Goal: Task Accomplishment & Management: Use online tool/utility

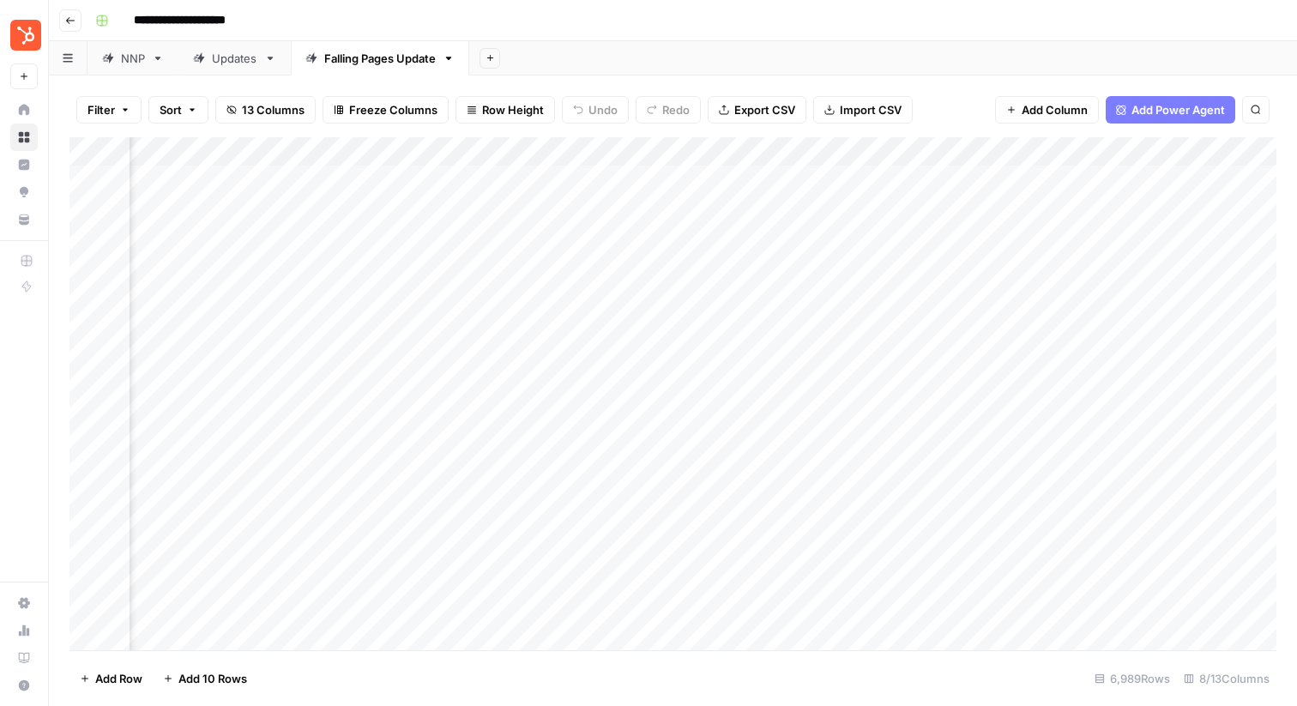
scroll to position [0, 396]
click at [986, 214] on div "Add Column" at bounding box center [672, 393] width 1207 height 513
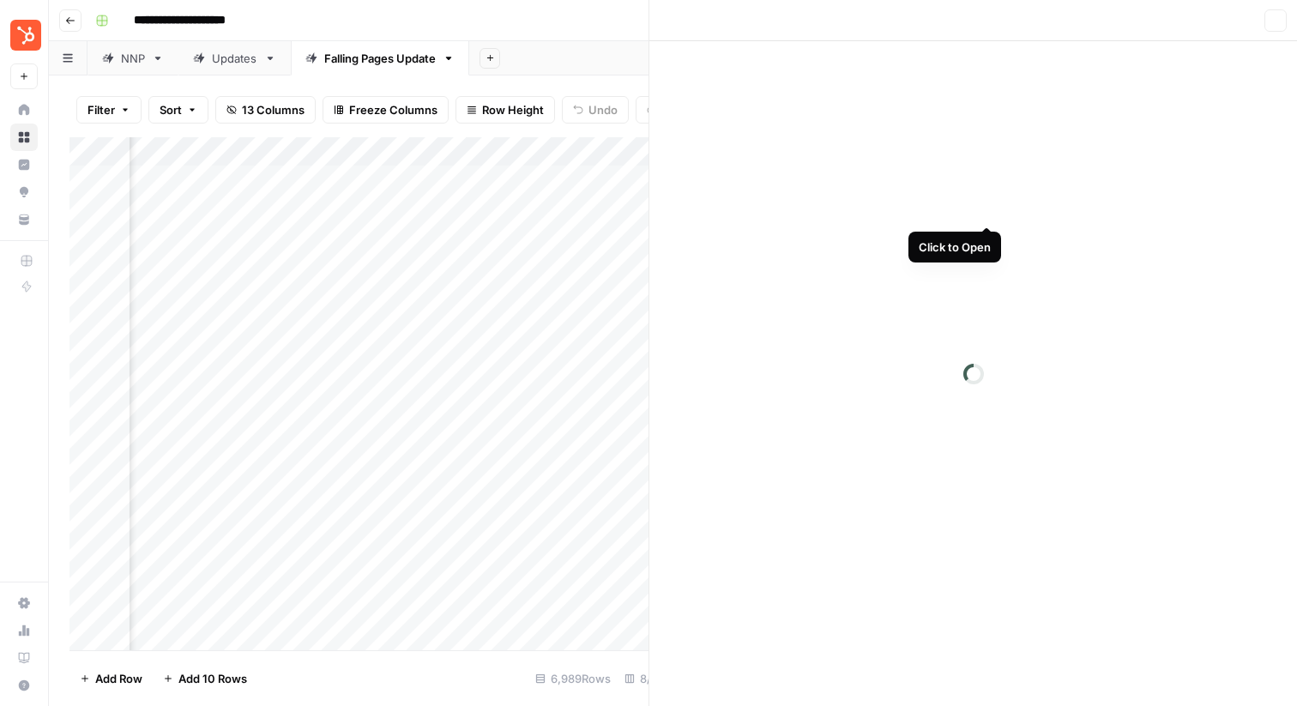
scroll to position [0, 388]
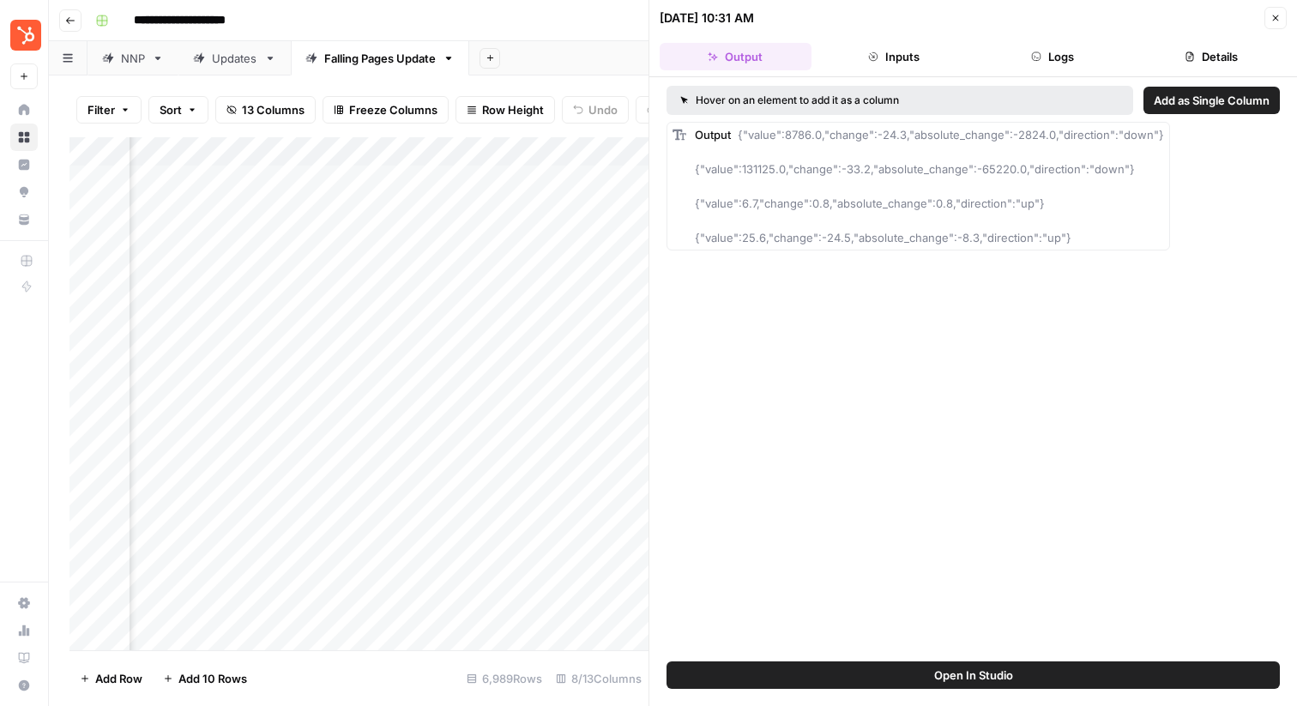
click at [883, 67] on button "Inputs" at bounding box center [894, 56] width 152 height 27
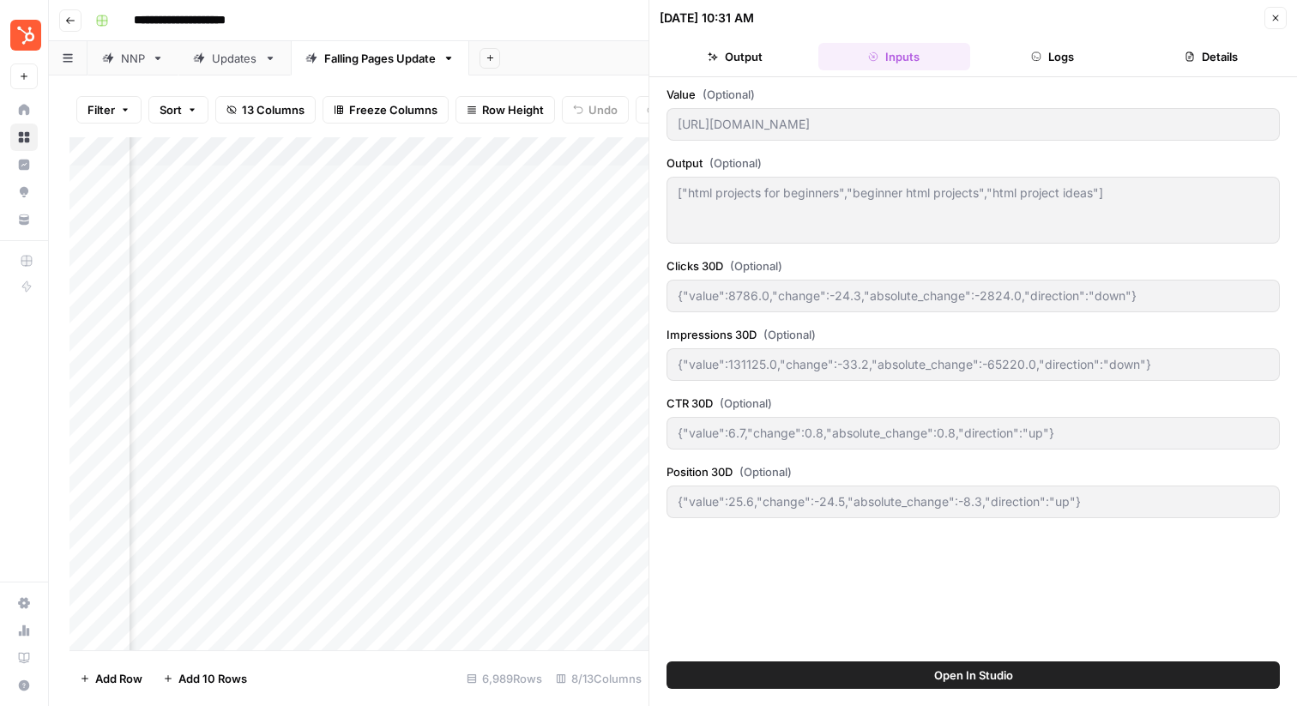
click at [737, 61] on button "Output" at bounding box center [736, 56] width 152 height 27
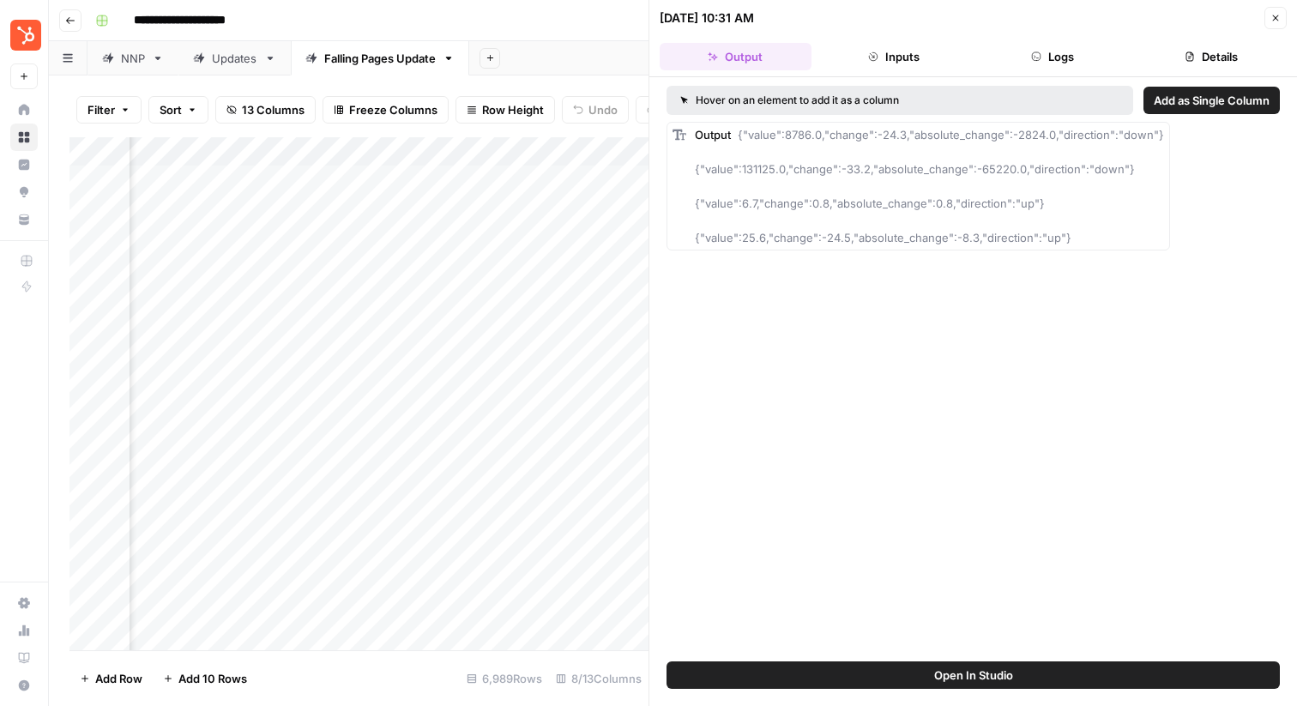
click at [1067, 61] on button "Logs" at bounding box center [1053, 56] width 152 height 27
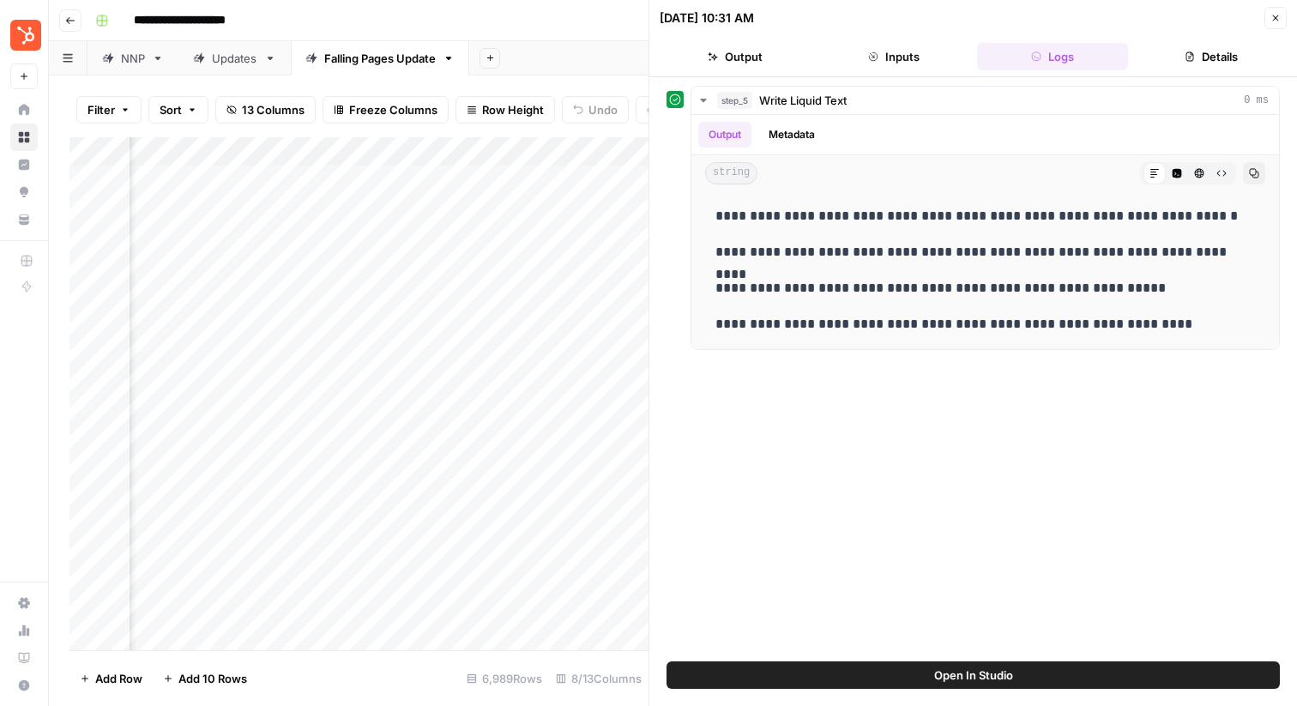
click at [739, 54] on button "Output" at bounding box center [736, 56] width 152 height 27
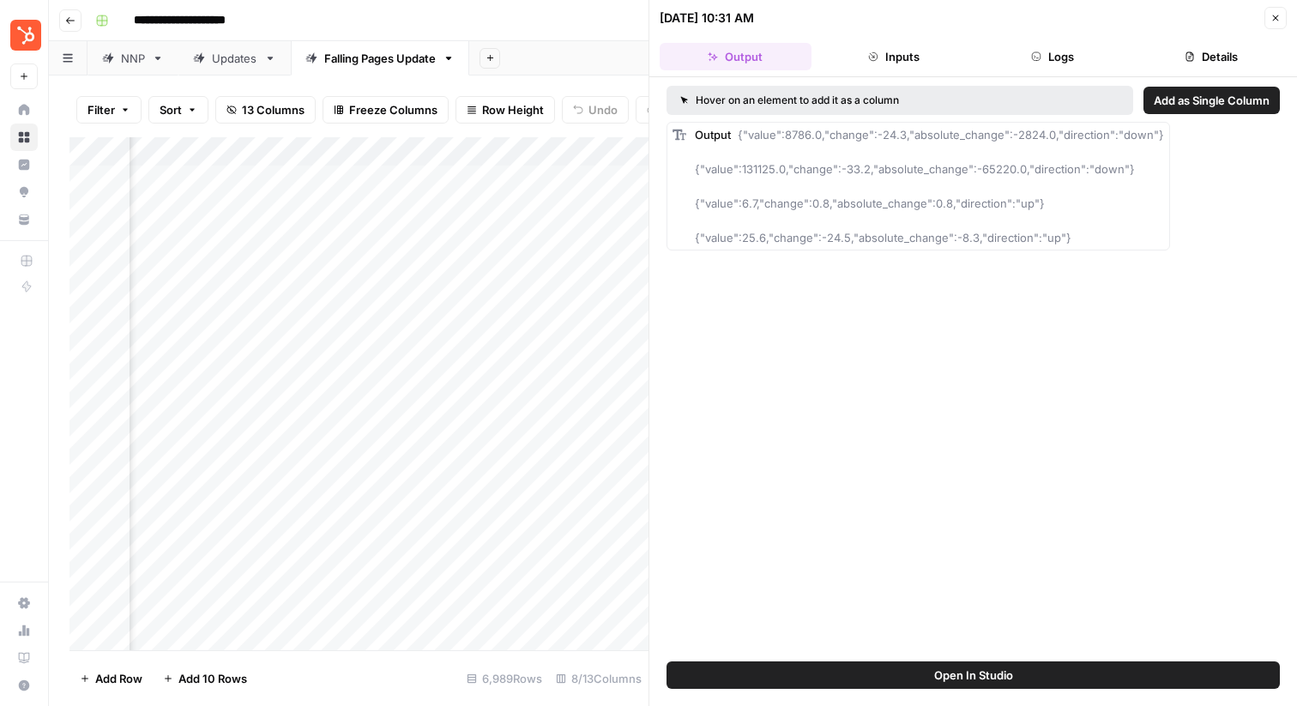
click at [1238, 58] on button "Details" at bounding box center [1211, 56] width 152 height 27
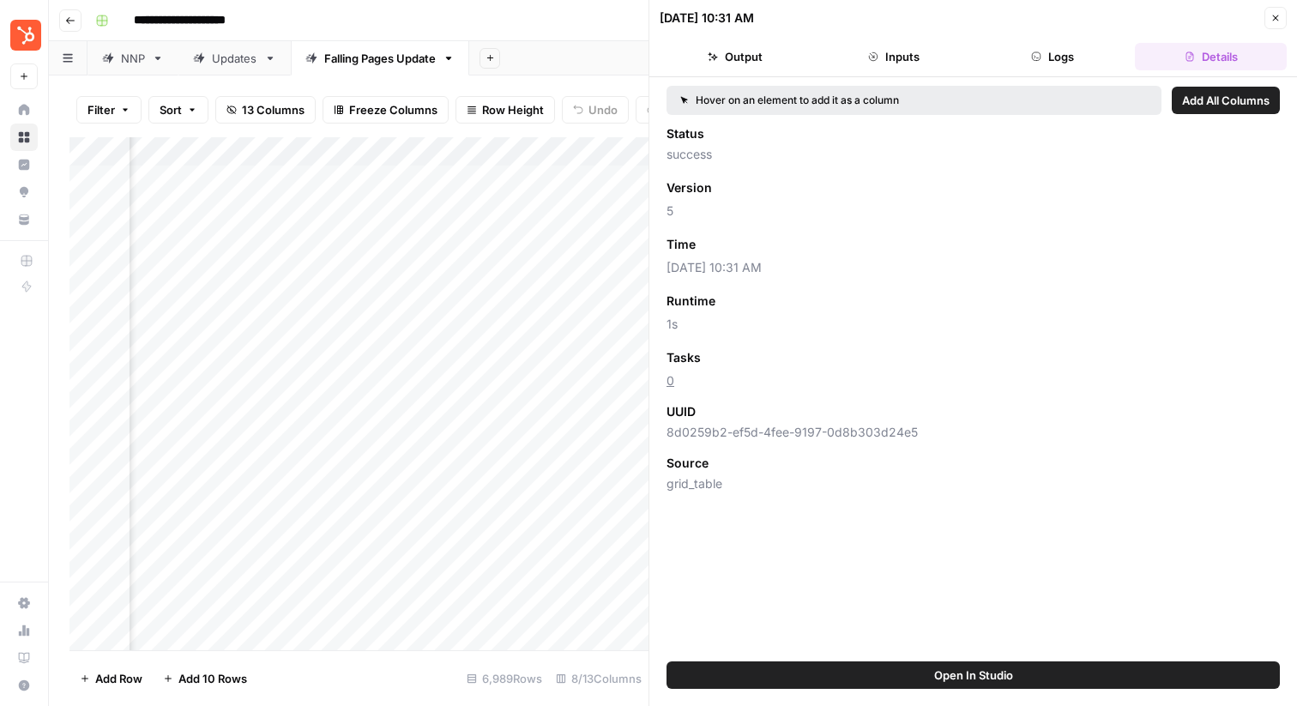
click at [1277, 17] on icon "button" at bounding box center [1275, 18] width 10 height 10
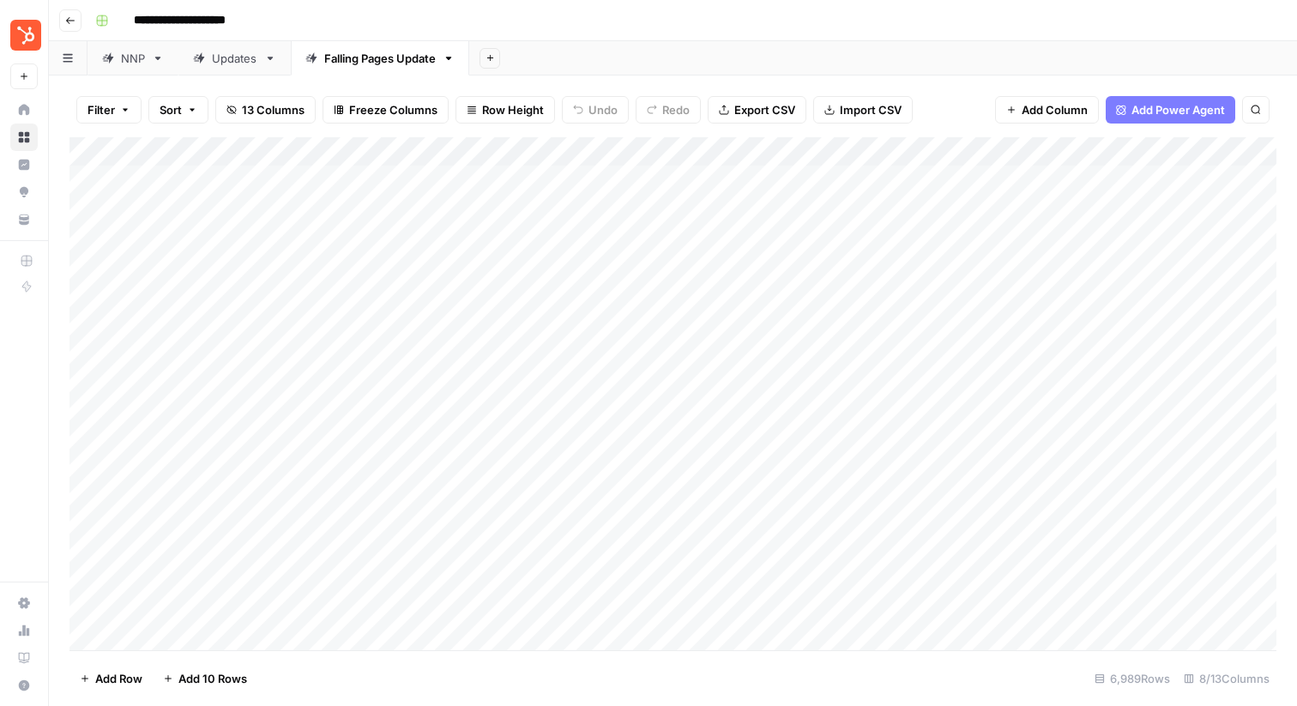
click at [218, 61] on div "Updates" at bounding box center [234, 58] width 45 height 17
click at [395, 61] on div "Falling Pages Update" at bounding box center [380, 58] width 112 height 17
click at [243, 60] on div "Updates" at bounding box center [234, 58] width 45 height 17
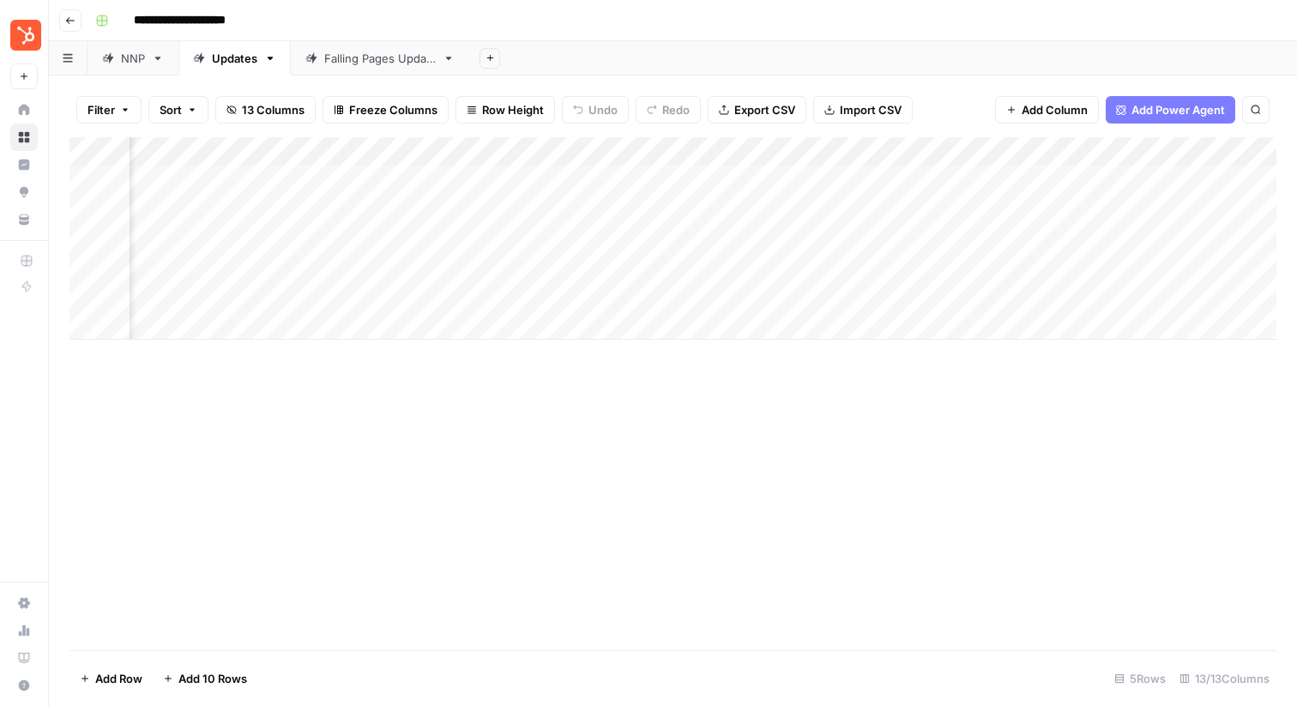
scroll to position [0, 572]
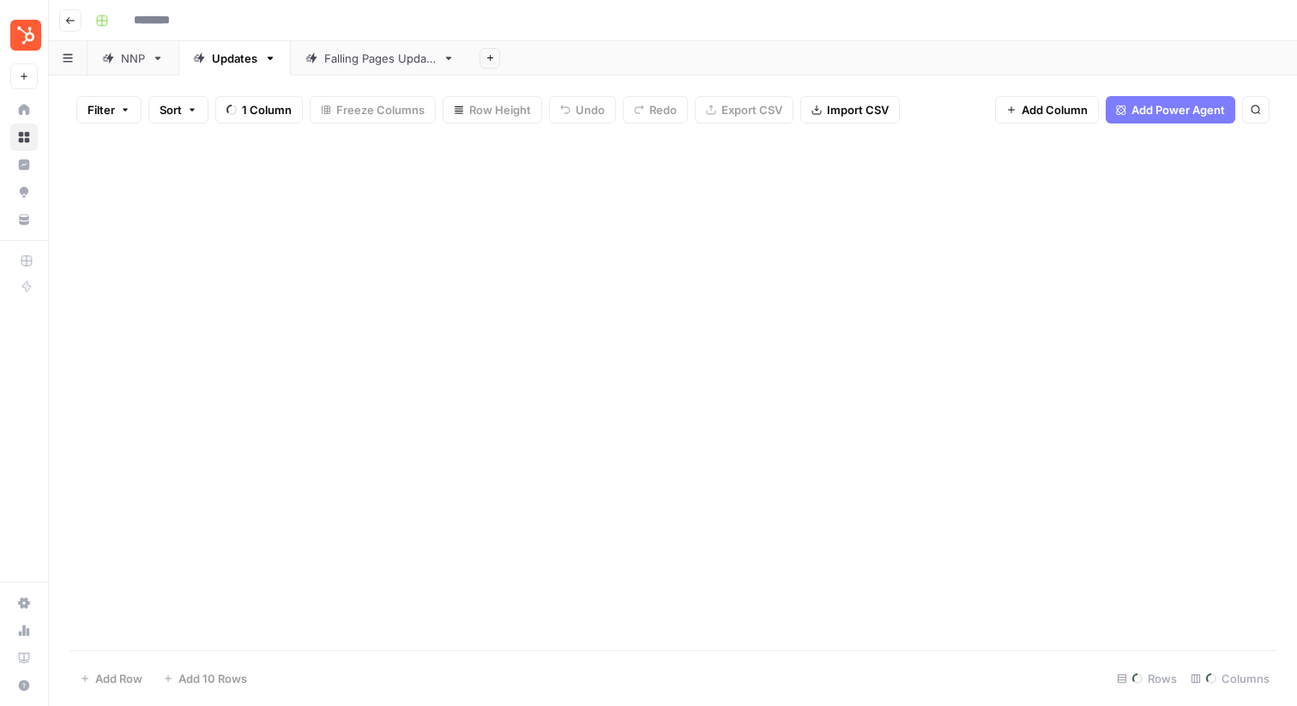
type input "**********"
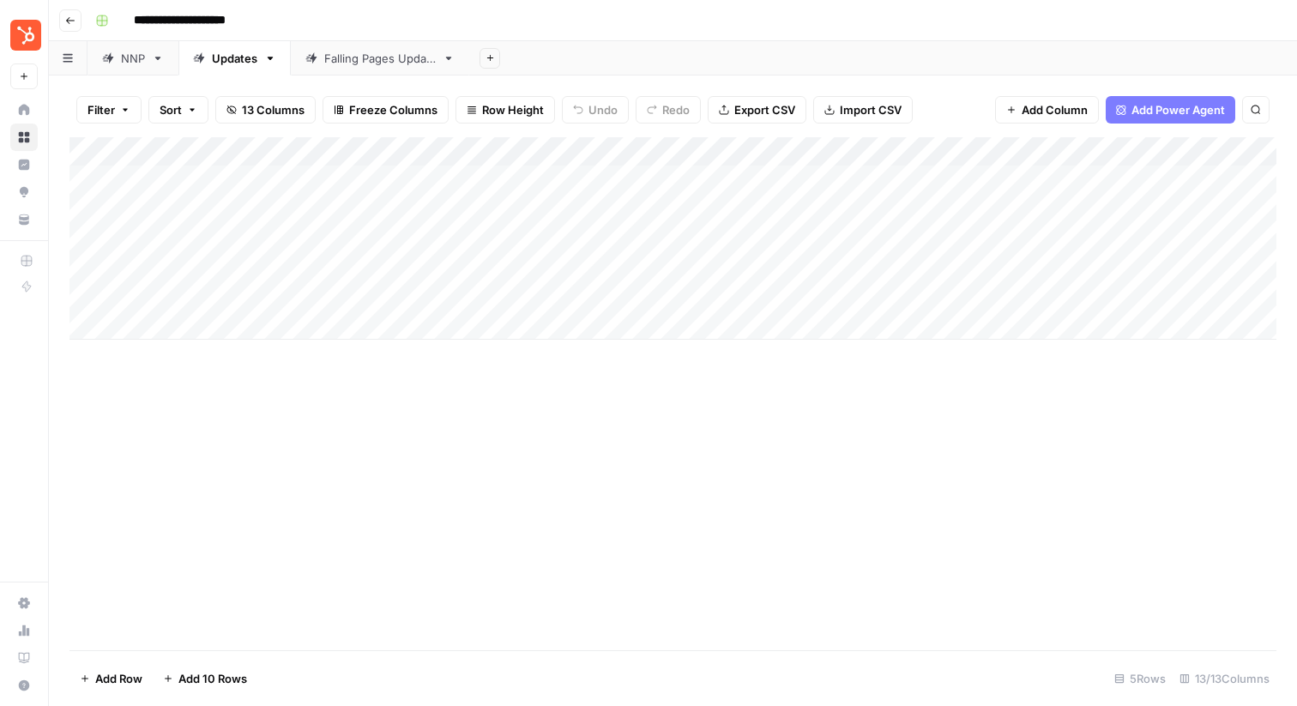
click at [372, 69] on link "Falling Pages Update" at bounding box center [380, 58] width 178 height 34
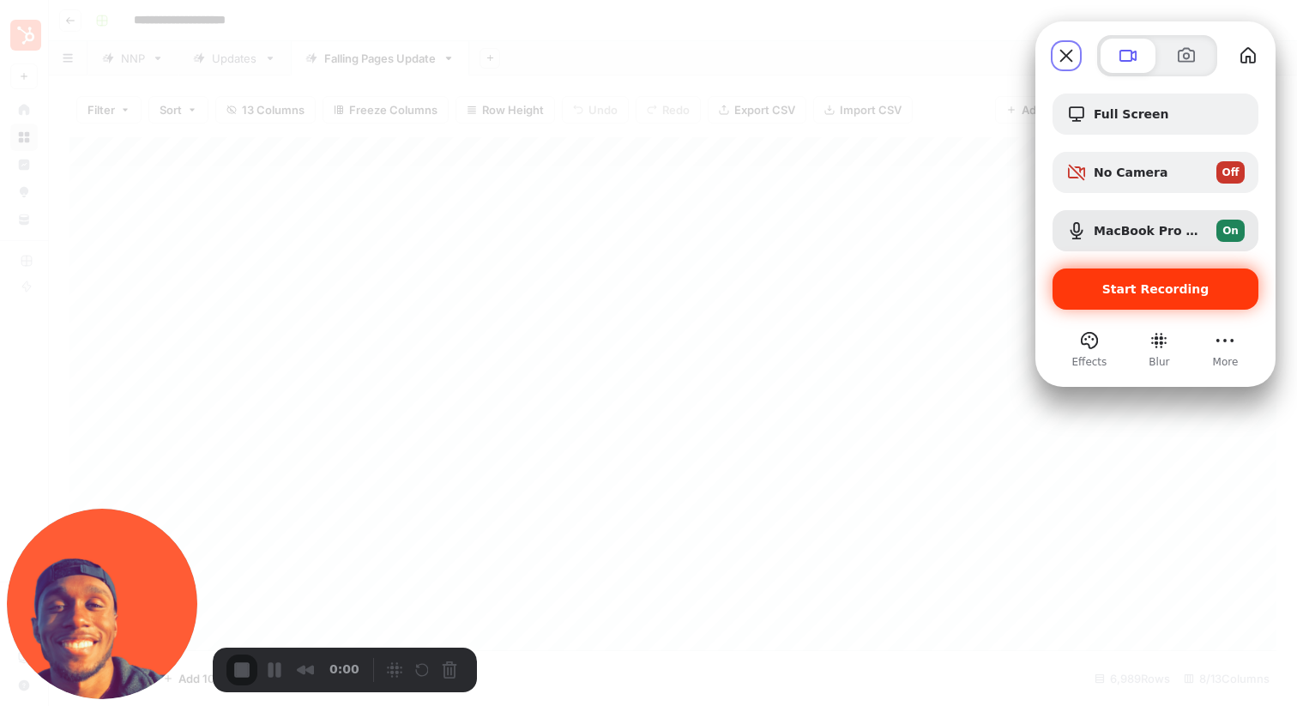
click at [1094, 287] on span "Start Recording" at bounding box center [1155, 289] width 178 height 14
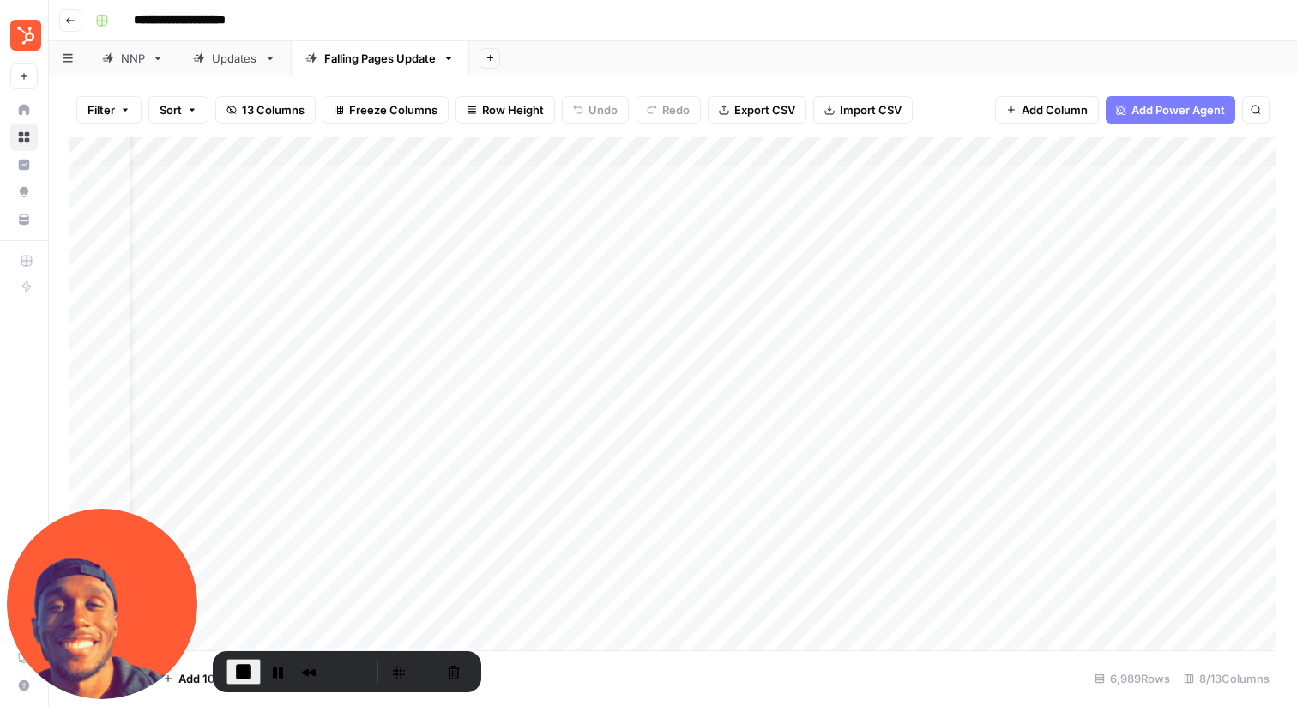
scroll to position [1, 0]
click at [490, 205] on div "Add Column" at bounding box center [672, 393] width 1207 height 513
click at [447, 672] on button "Cancel Recording" at bounding box center [449, 669] width 27 height 27
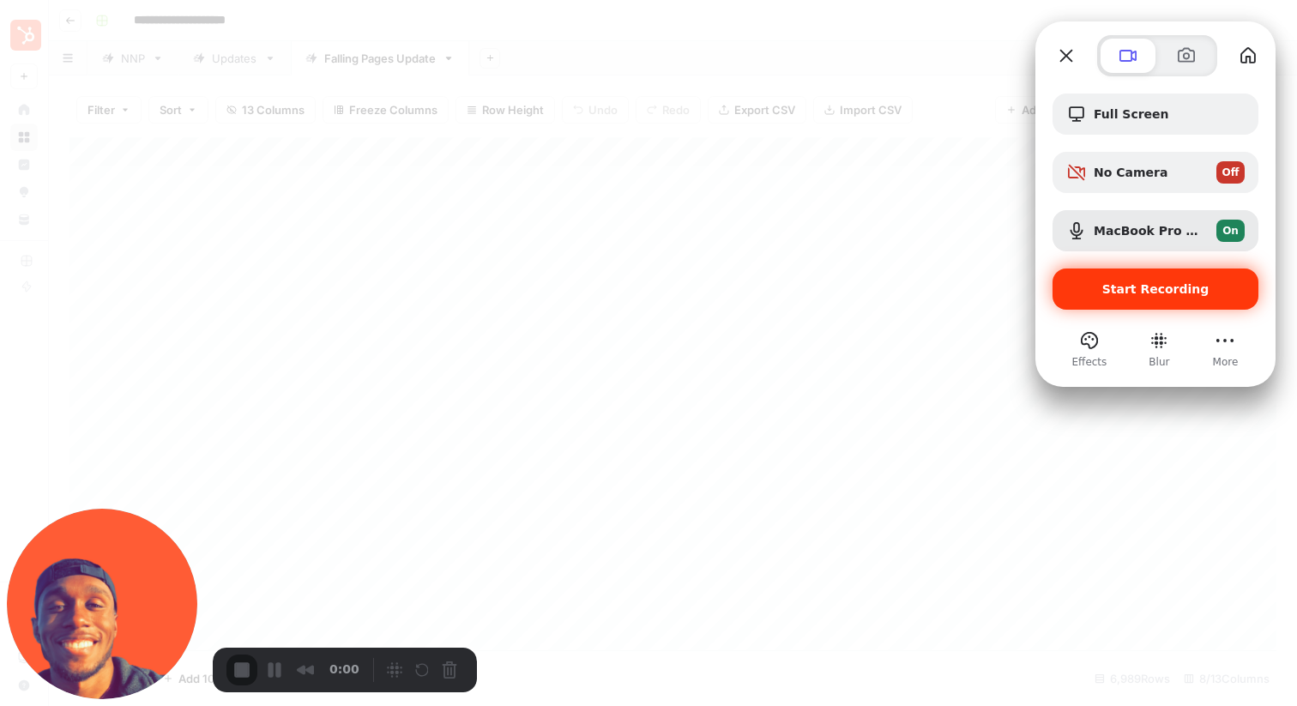
click at [1135, 293] on span "Start Recording" at bounding box center [1155, 289] width 107 height 14
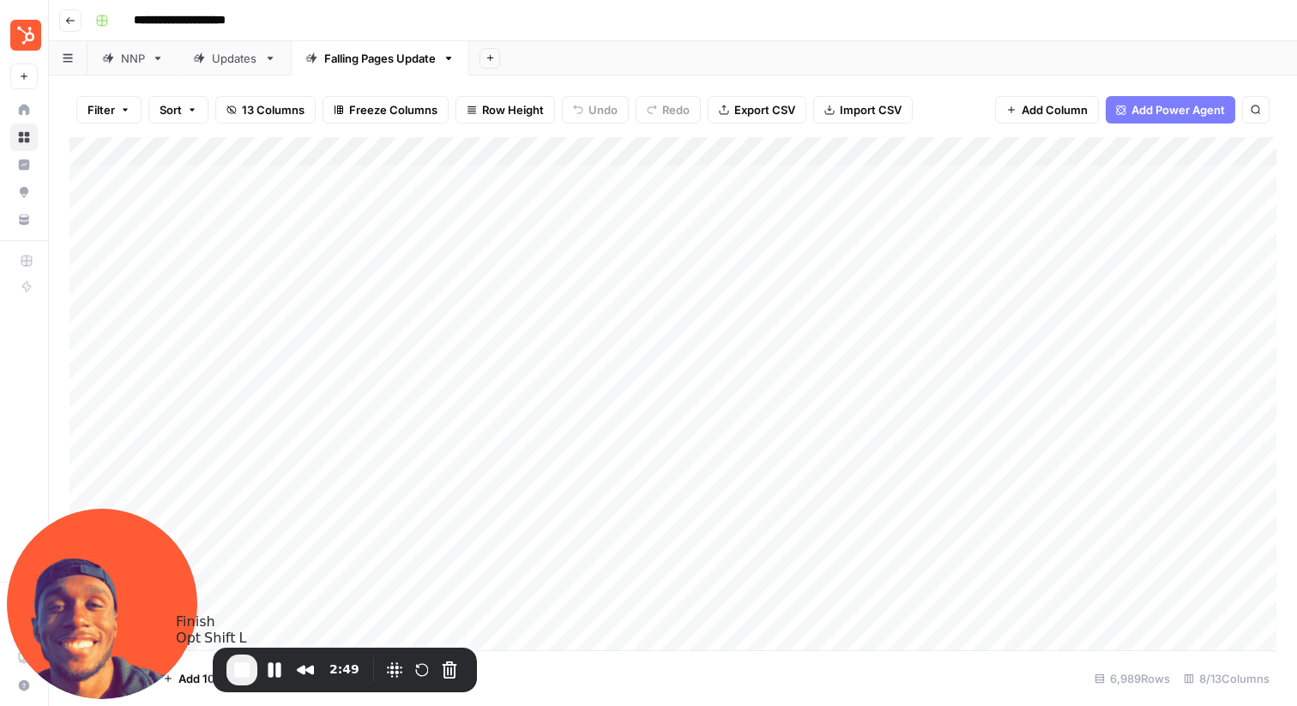
click at [241, 673] on span "End Recording" at bounding box center [242, 670] width 21 height 21
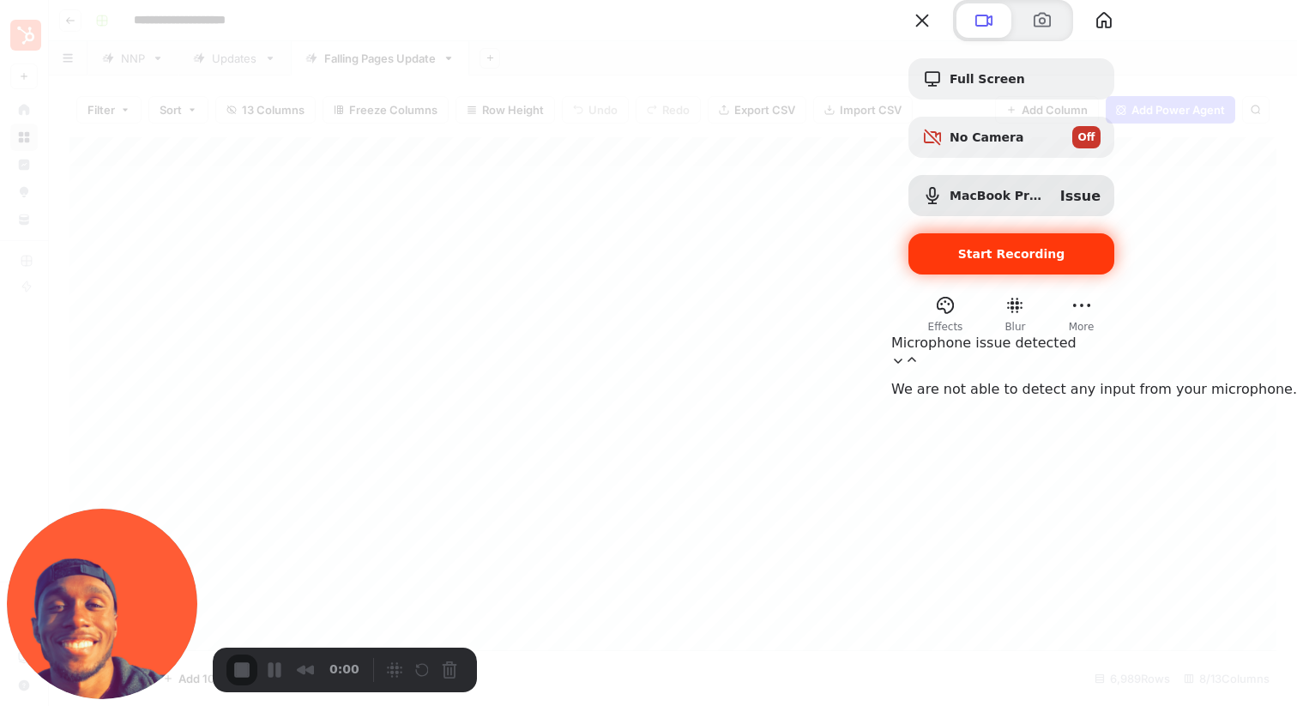
click at [1065, 261] on span "Start Recording" at bounding box center [1011, 254] width 107 height 14
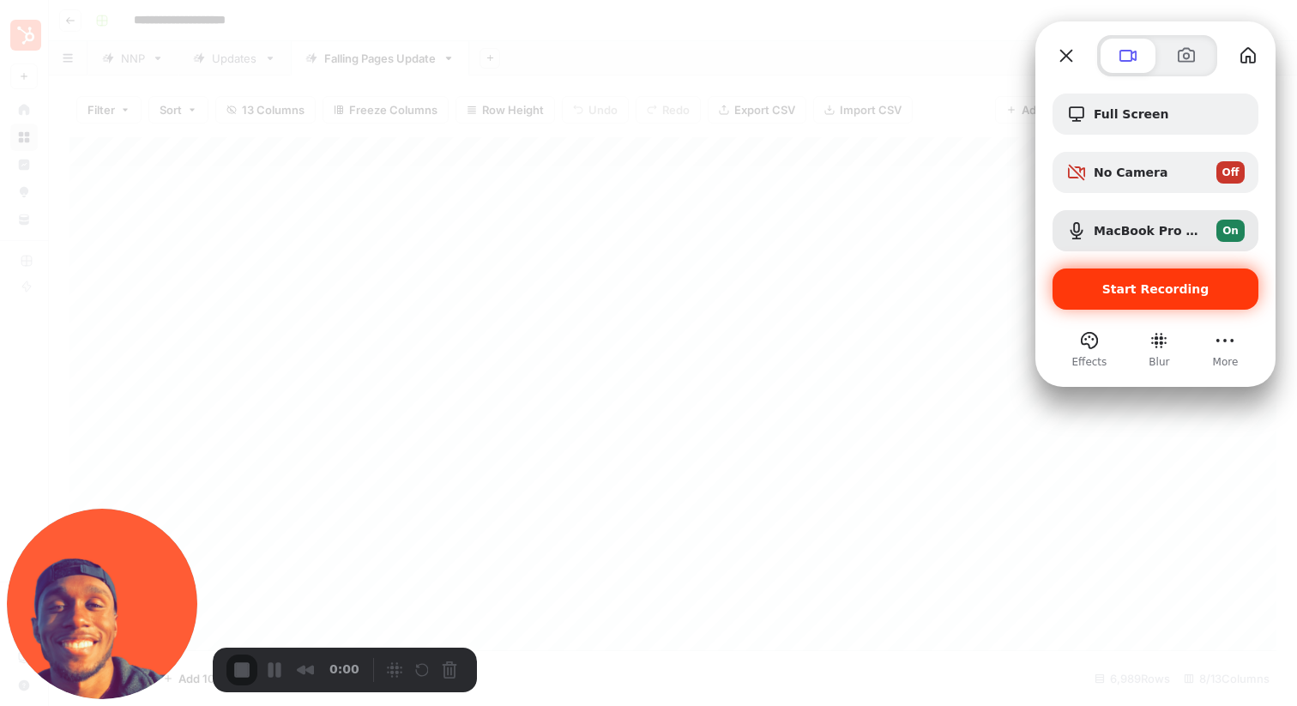
click at [1115, 293] on span "Start Recording" at bounding box center [1155, 289] width 107 height 14
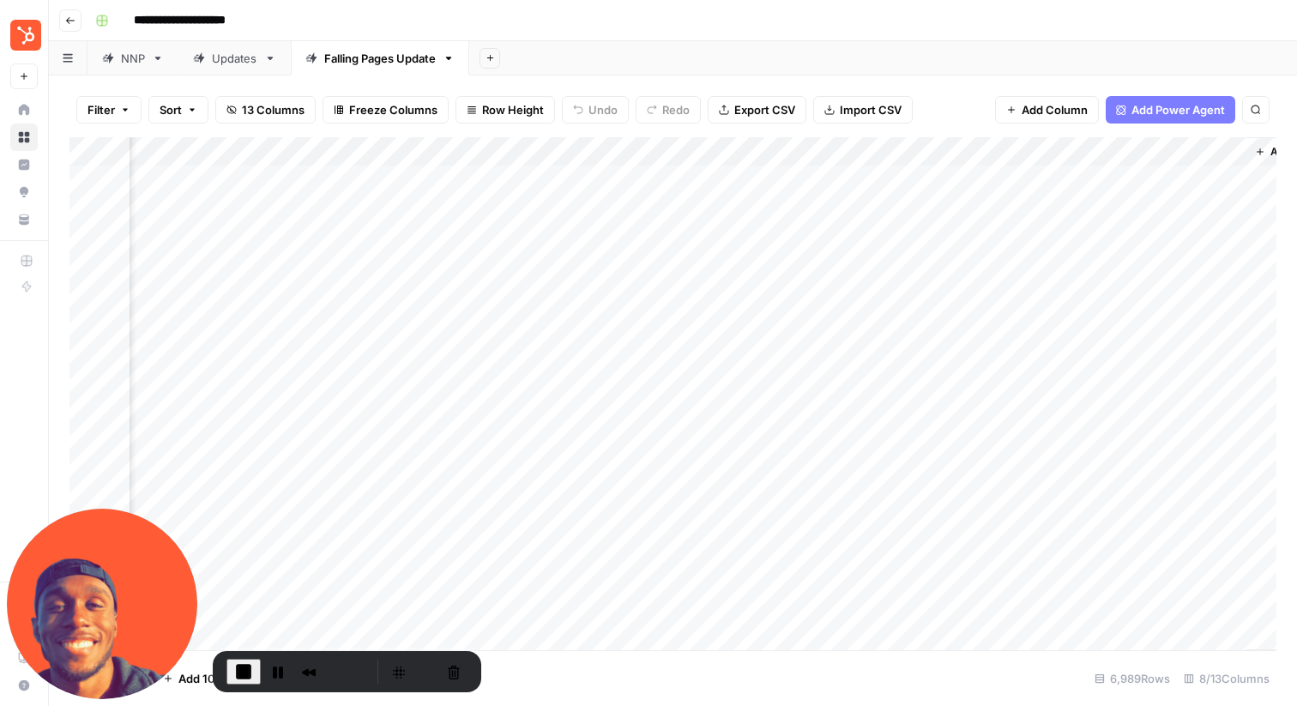
scroll to position [0, 271]
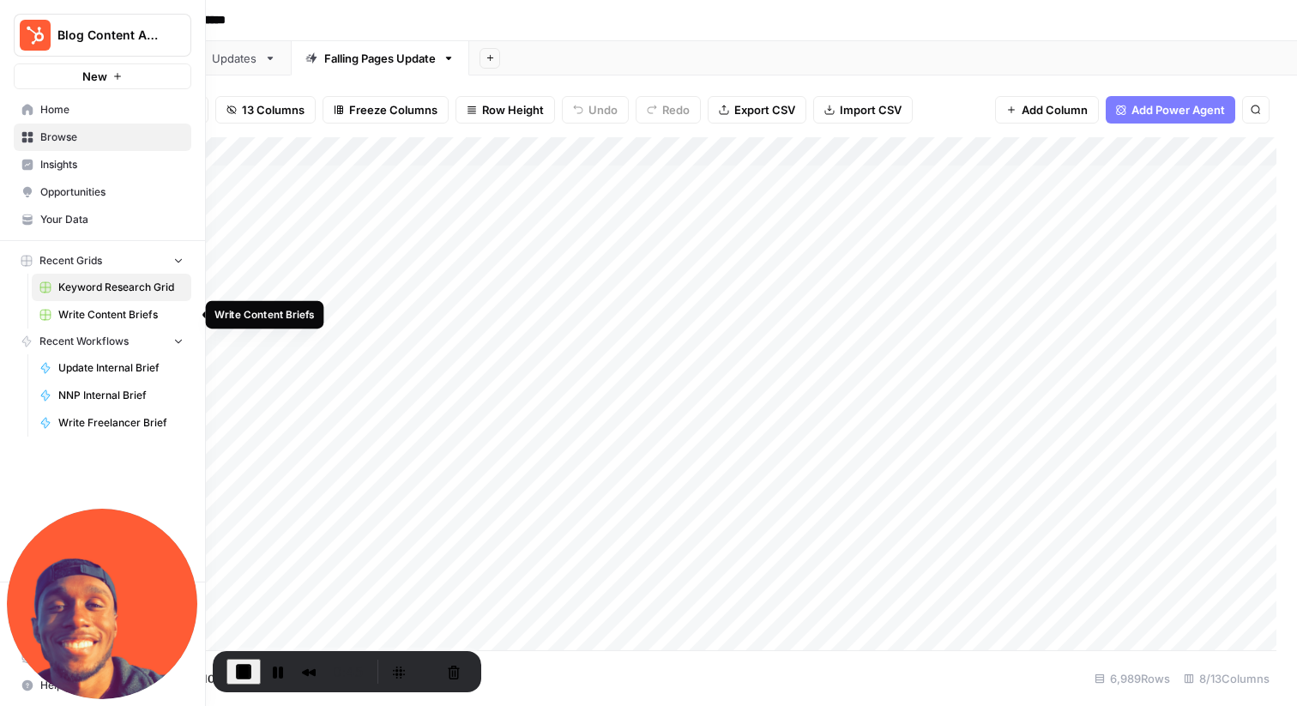
click at [72, 317] on span "Write Content Briefs" at bounding box center [120, 314] width 125 height 15
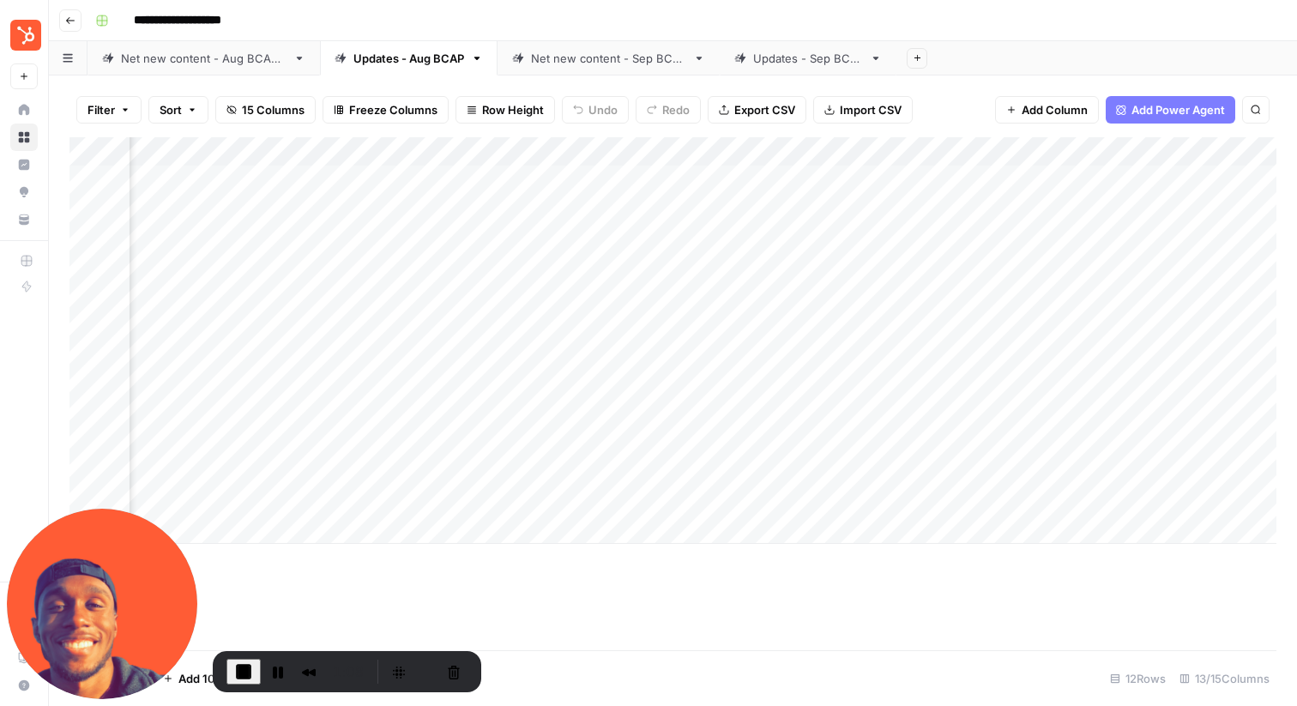
scroll to position [0, 1053]
click at [856, 504] on div "Add Column" at bounding box center [672, 340] width 1207 height 407
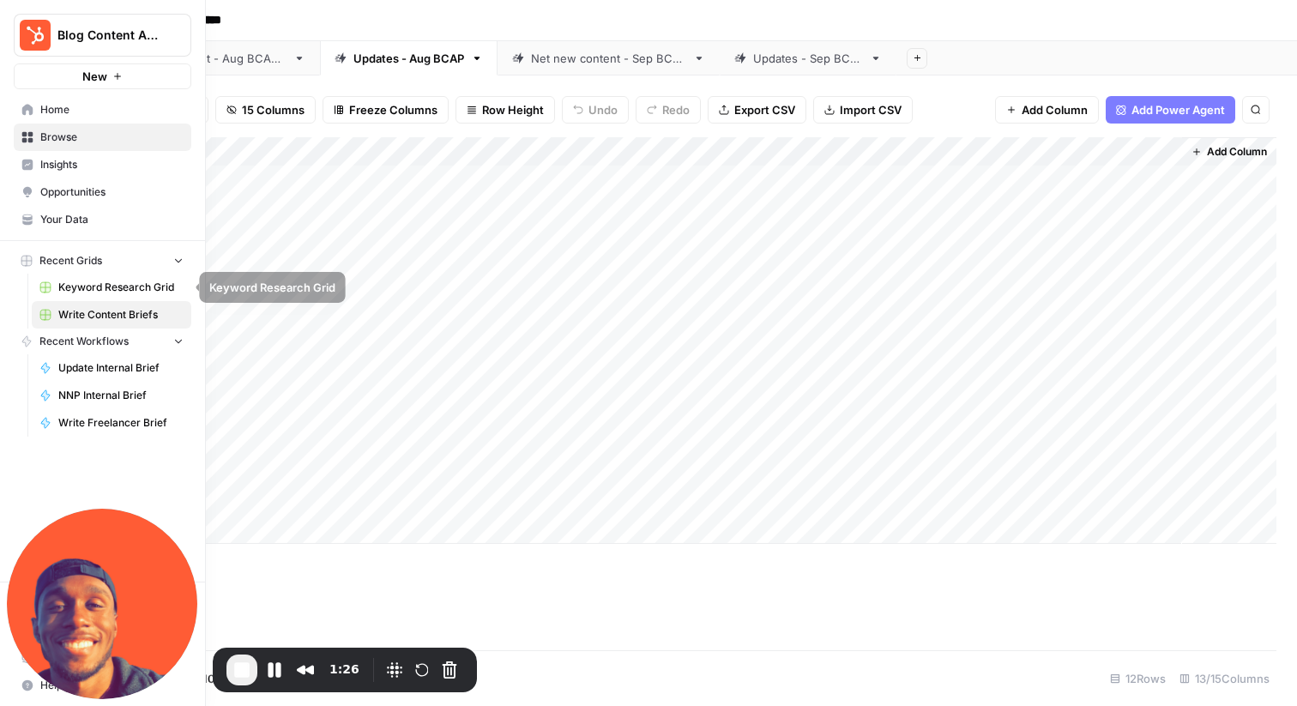
click at [112, 286] on span "Keyword Research Grid" at bounding box center [120, 287] width 125 height 15
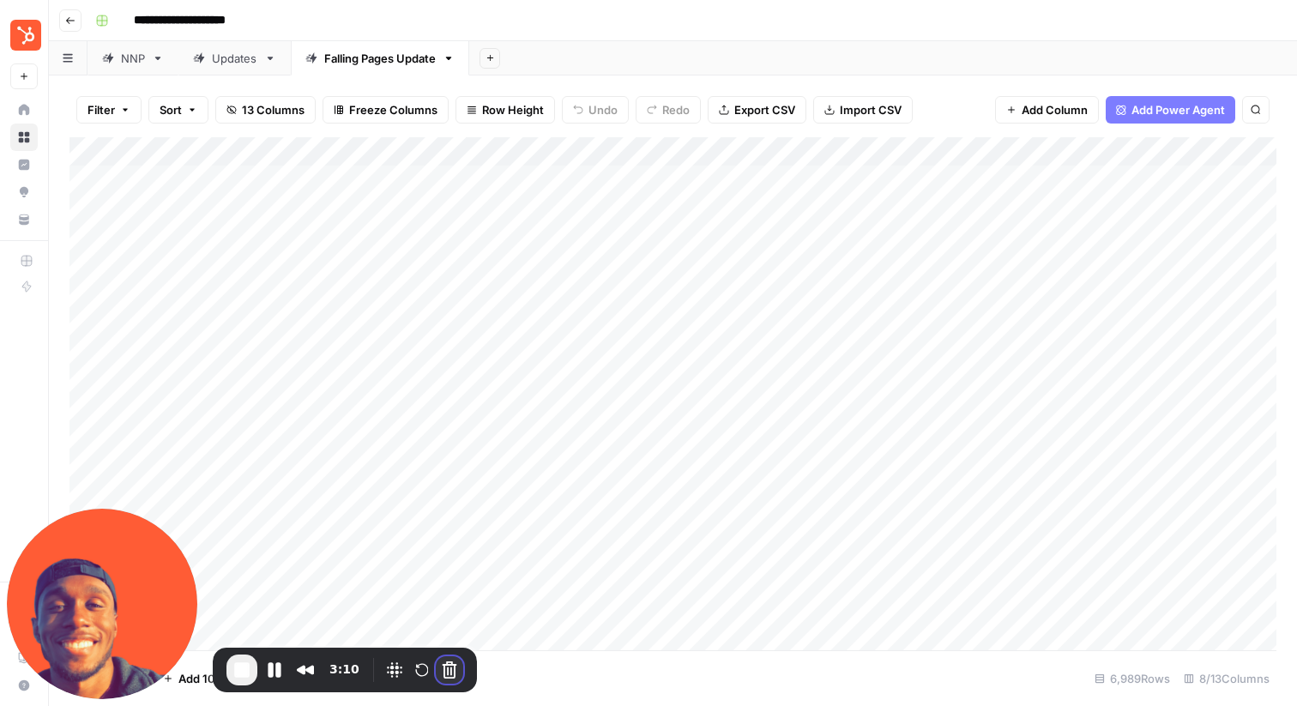
click at [449, 672] on button "Cancel Recording" at bounding box center [449, 669] width 27 height 27
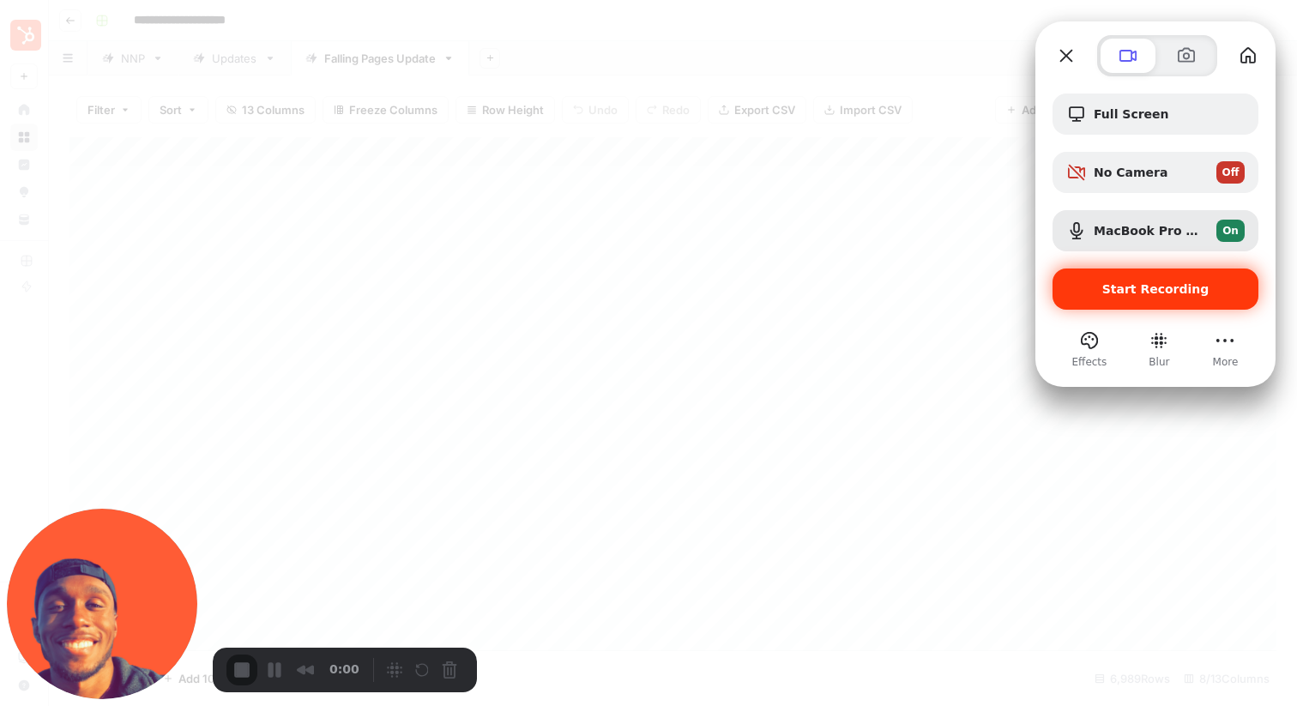
click at [1126, 287] on span "Start Recording" at bounding box center [1155, 289] width 107 height 14
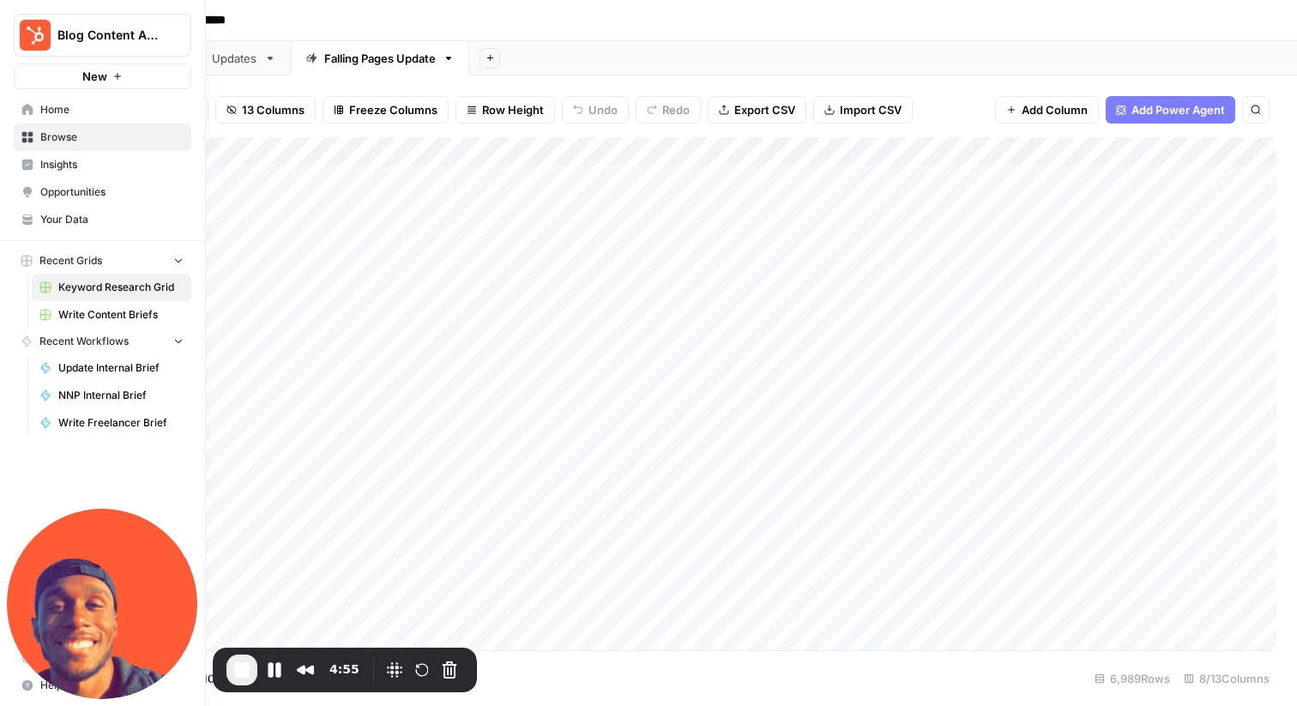
click at [101, 312] on span "Write Content Briefs" at bounding box center [120, 314] width 125 height 15
click at [97, 280] on span "Keyword Research Grid" at bounding box center [120, 287] width 125 height 15
click at [110, 317] on span "Write Content Briefs" at bounding box center [120, 314] width 125 height 15
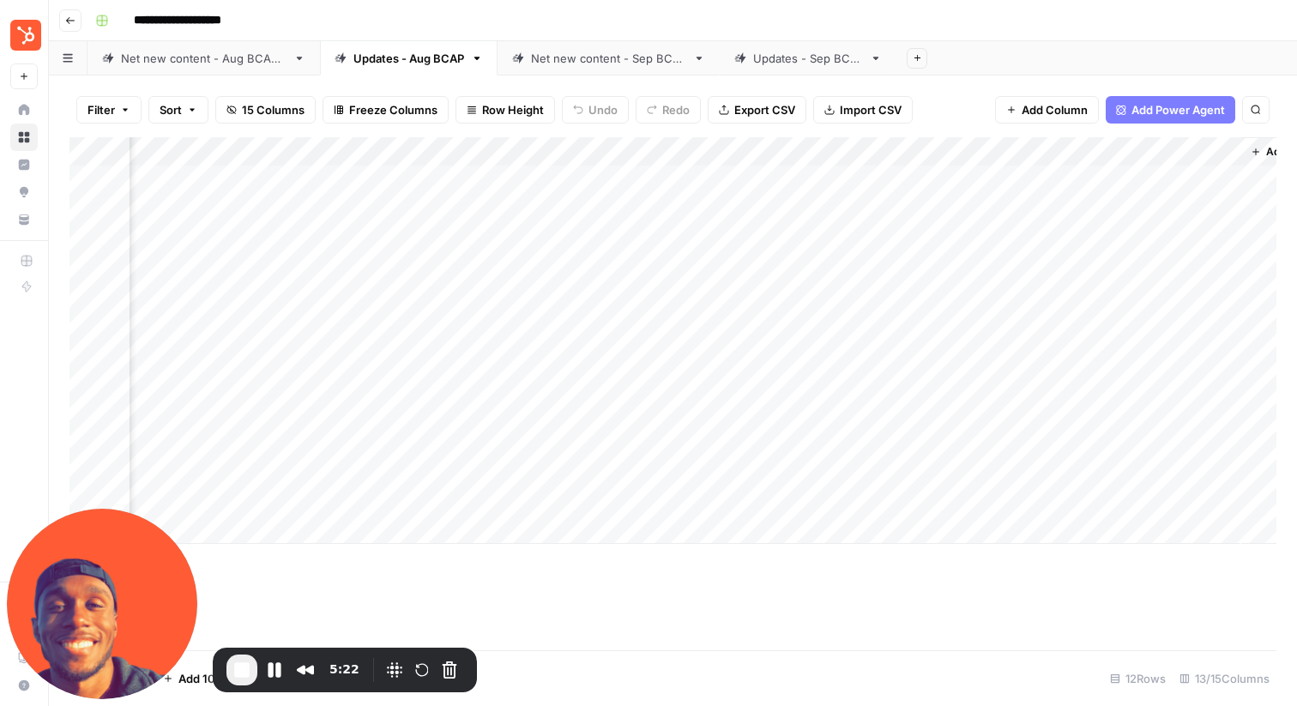
scroll to position [0, 1003]
click at [901, 235] on div "Add Column" at bounding box center [672, 340] width 1207 height 407
click at [1028, 497] on div "Add Column" at bounding box center [672, 340] width 1207 height 407
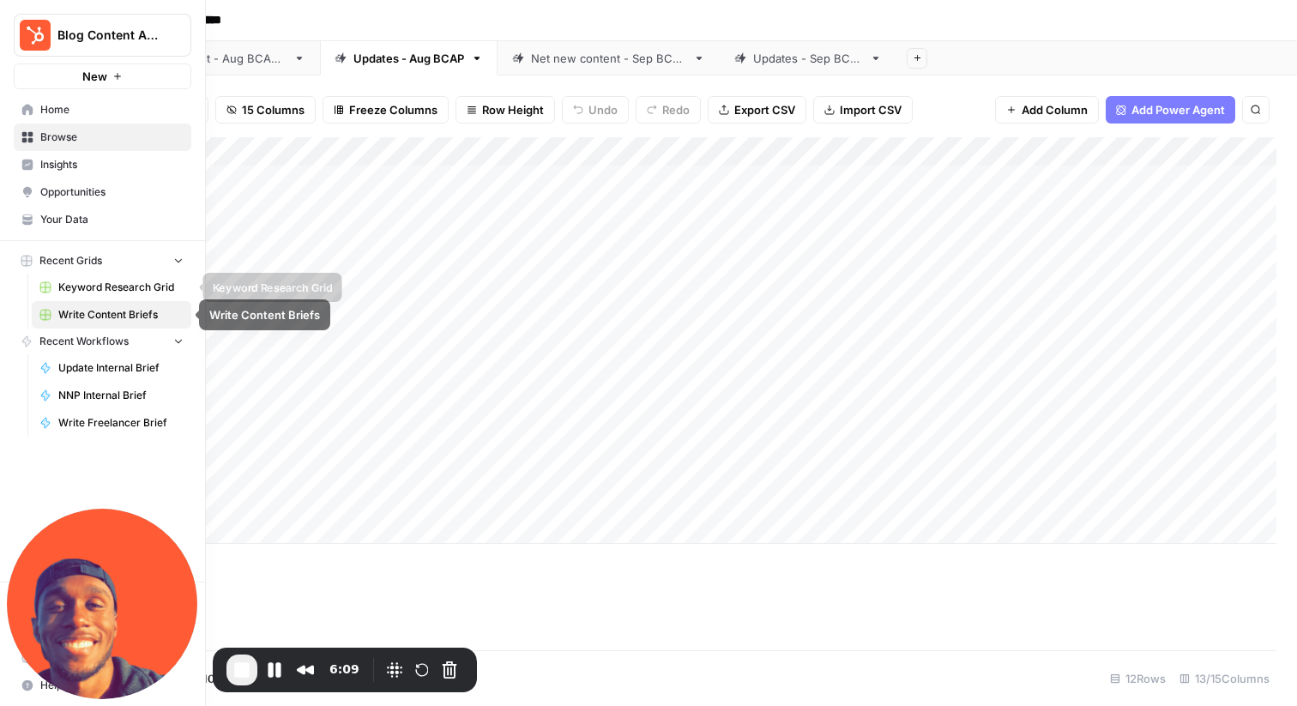
click at [89, 290] on span "Keyword Research Grid" at bounding box center [120, 287] width 125 height 15
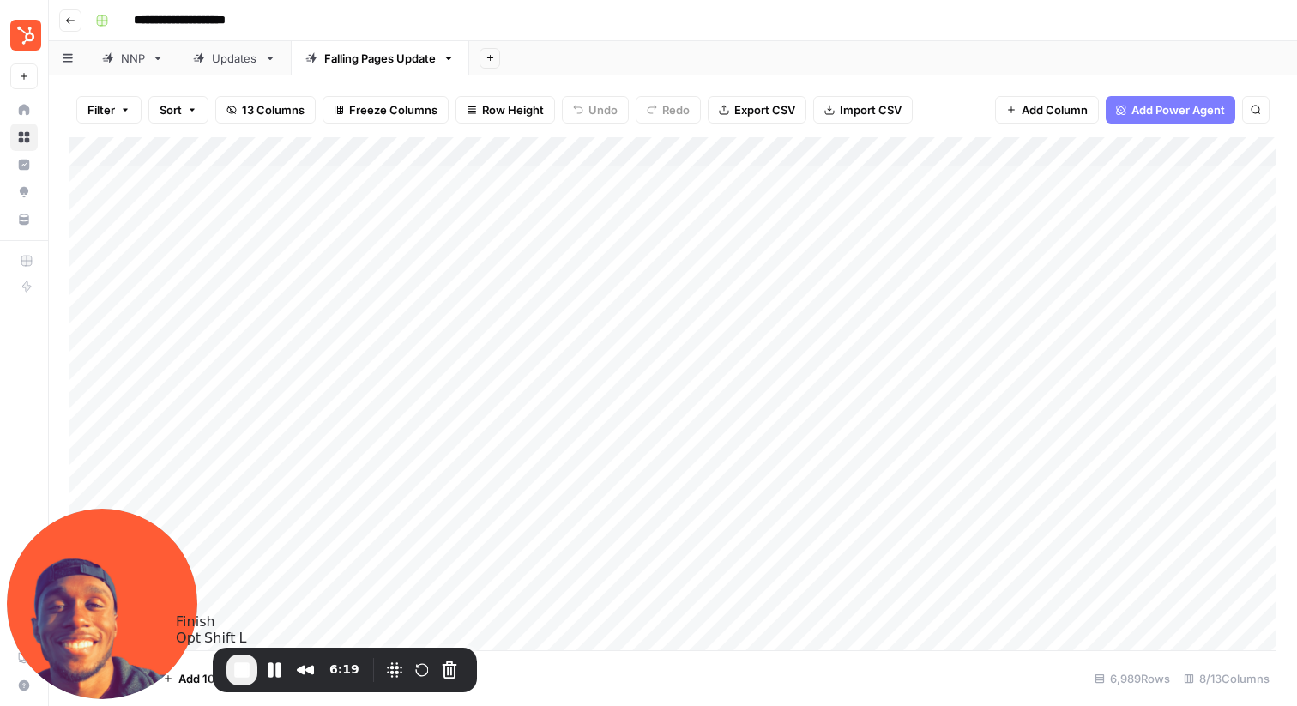
click at [237, 668] on span "End Recording" at bounding box center [242, 670] width 21 height 21
